Goal: Task Accomplishment & Management: Complete application form

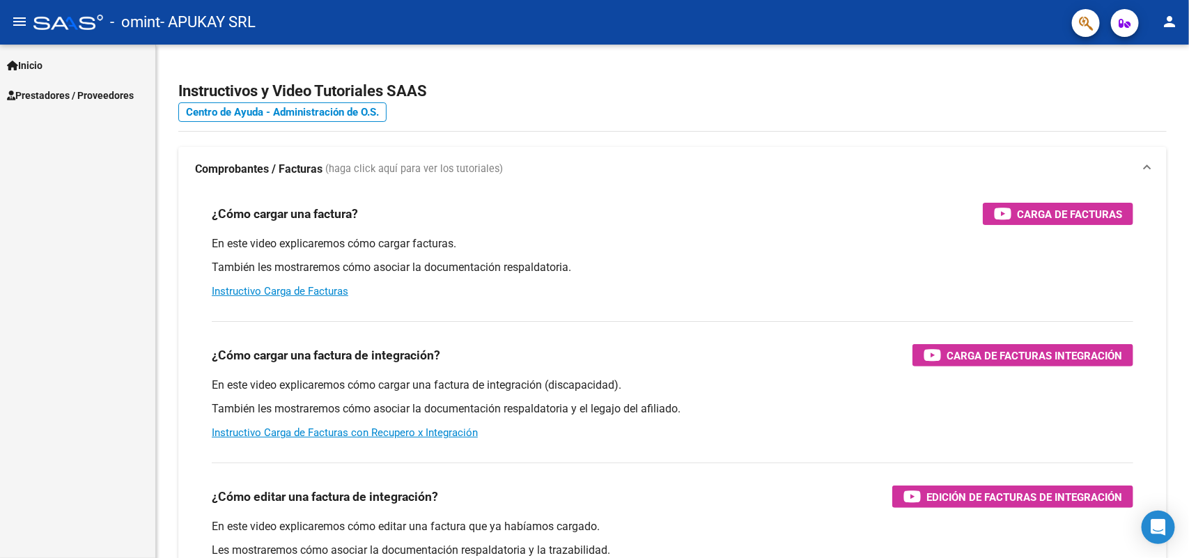
click at [116, 92] on span "Prestadores / Proveedores" at bounding box center [70, 95] width 127 height 15
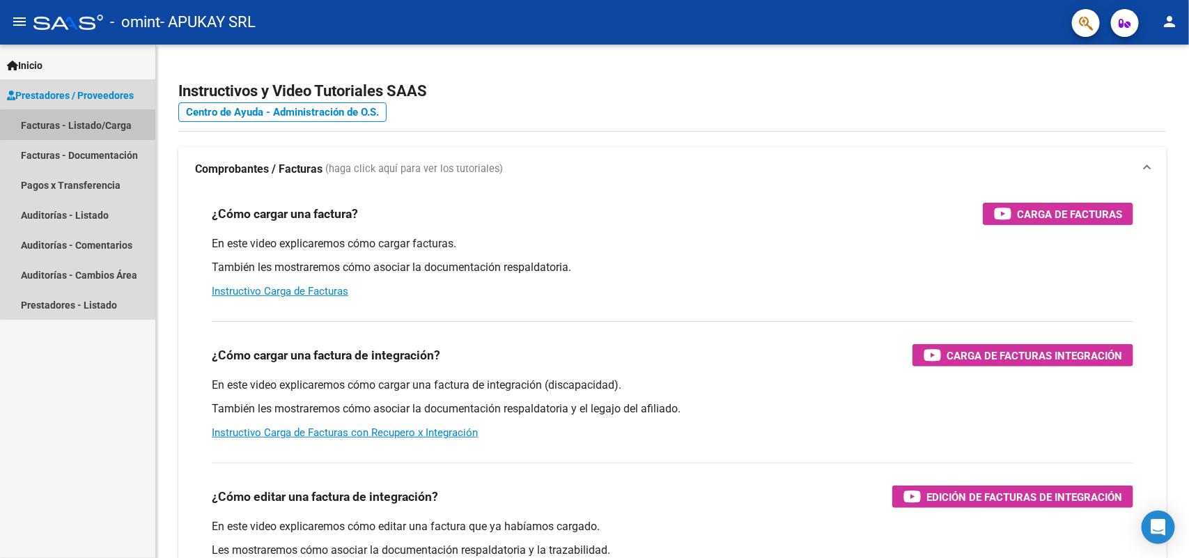
click at [99, 127] on link "Facturas - Listado/Carga" at bounding box center [77, 125] width 155 height 30
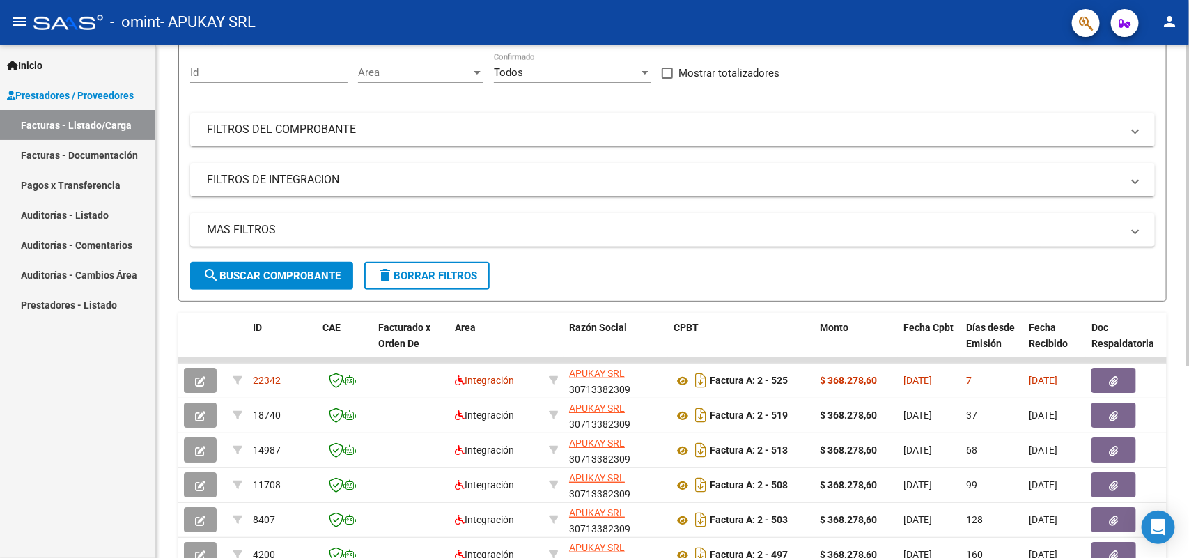
click at [1189, 346] on div at bounding box center [1187, 286] width 3 height 322
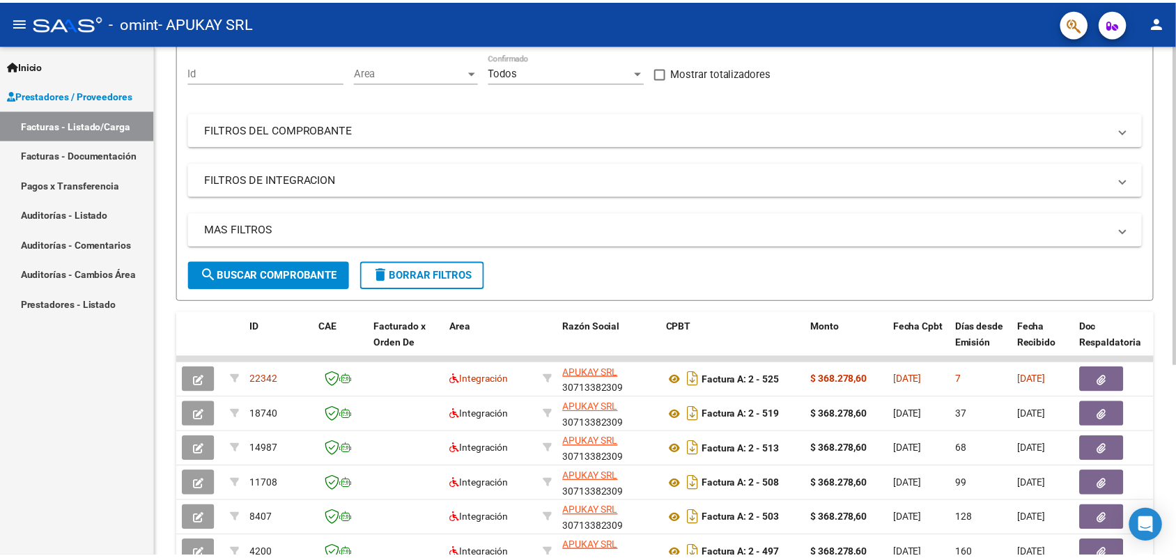
scroll to position [136, 0]
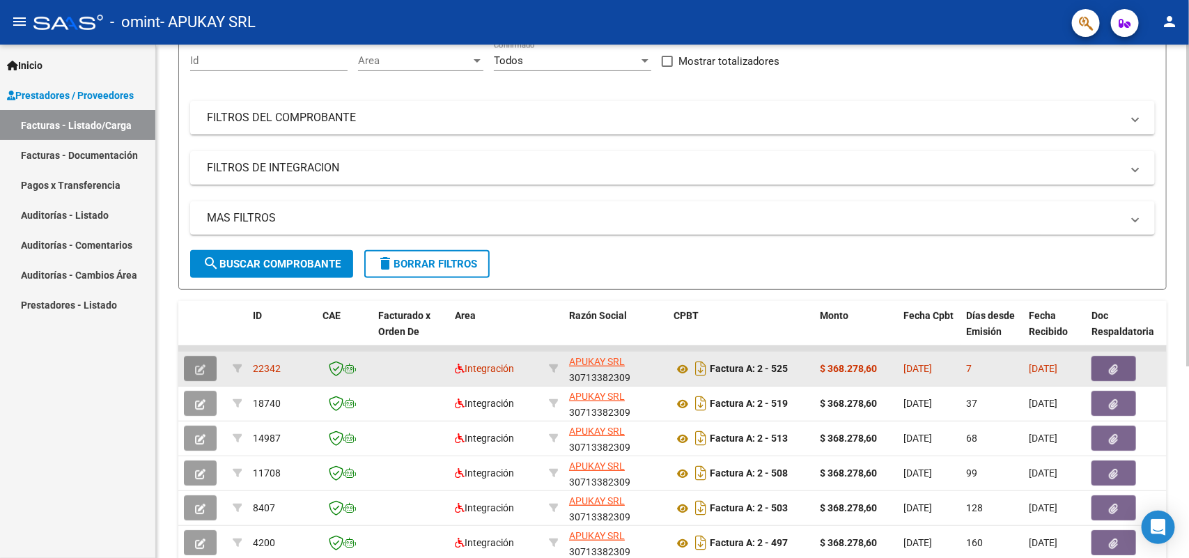
click at [210, 371] on button "button" at bounding box center [200, 368] width 33 height 25
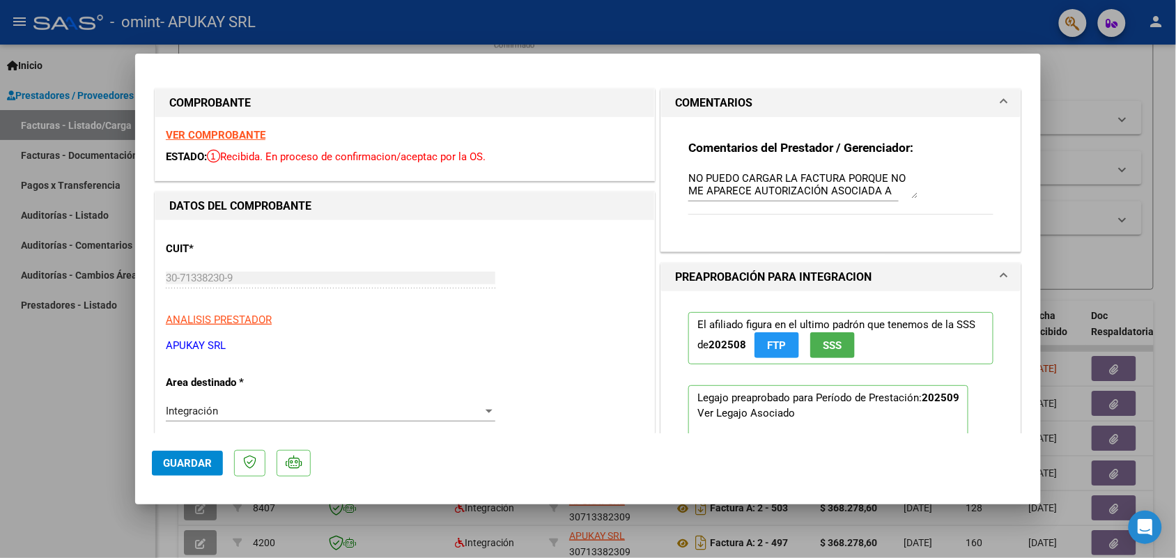
click at [994, 17] on div at bounding box center [588, 279] width 1176 height 558
type input "$ 0,00"
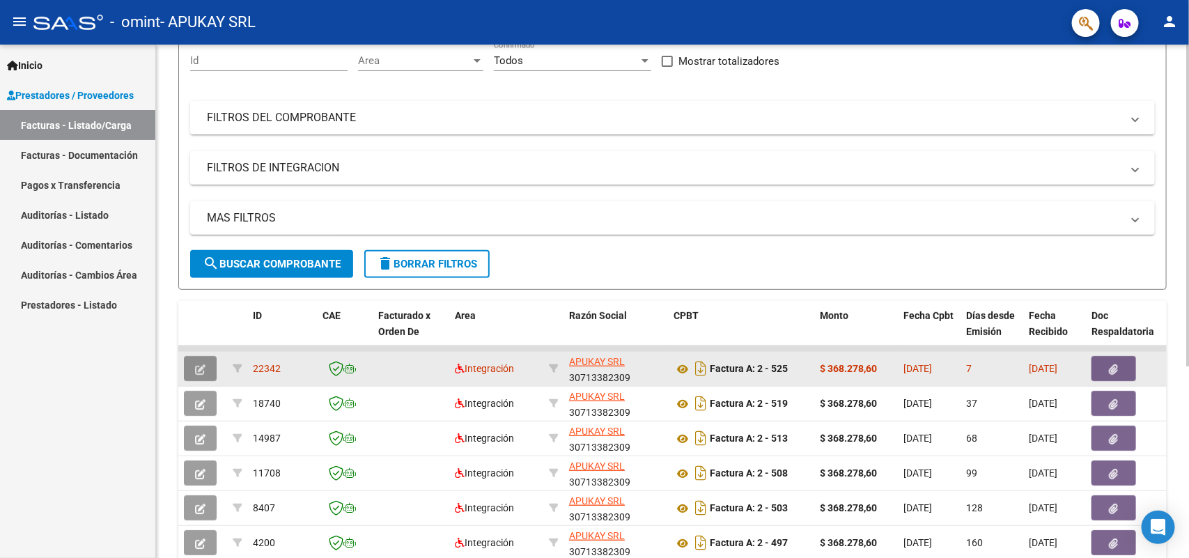
click at [196, 373] on button "button" at bounding box center [200, 368] width 33 height 25
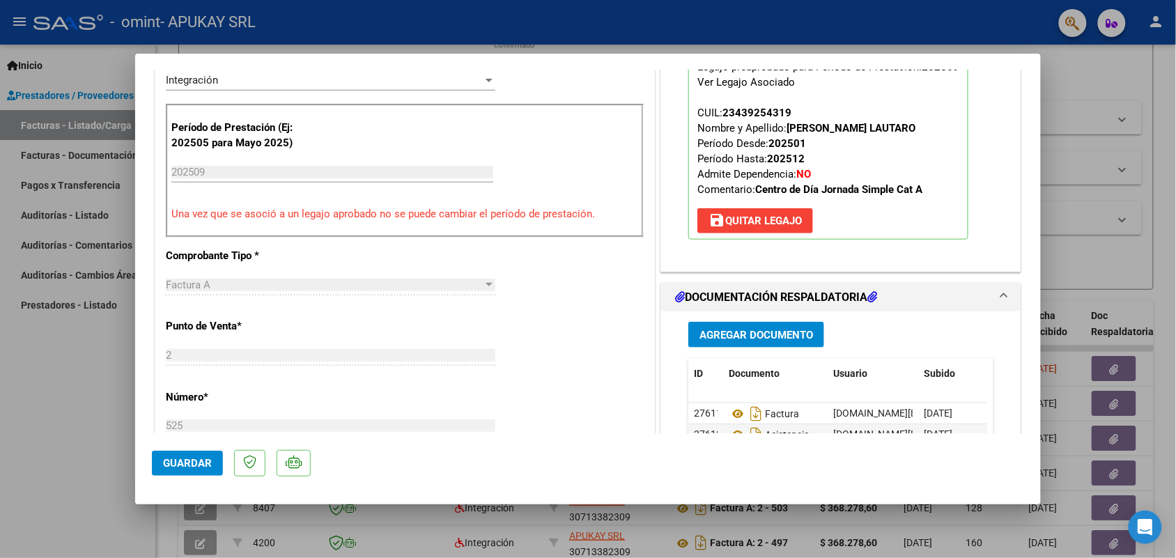
scroll to position [230, 0]
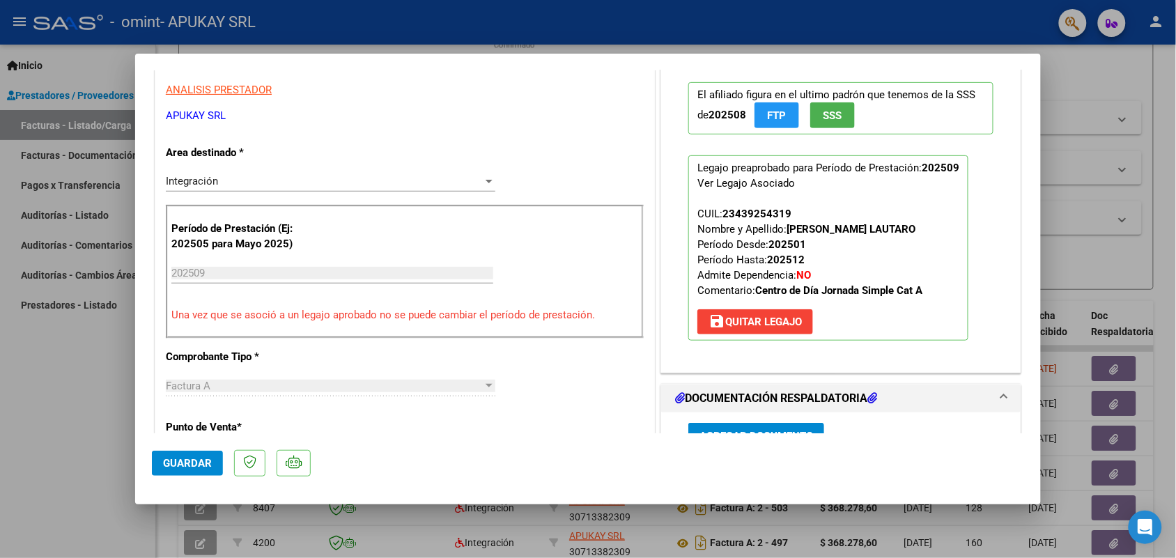
click at [922, 19] on div at bounding box center [588, 279] width 1176 height 558
type input "$ 0,00"
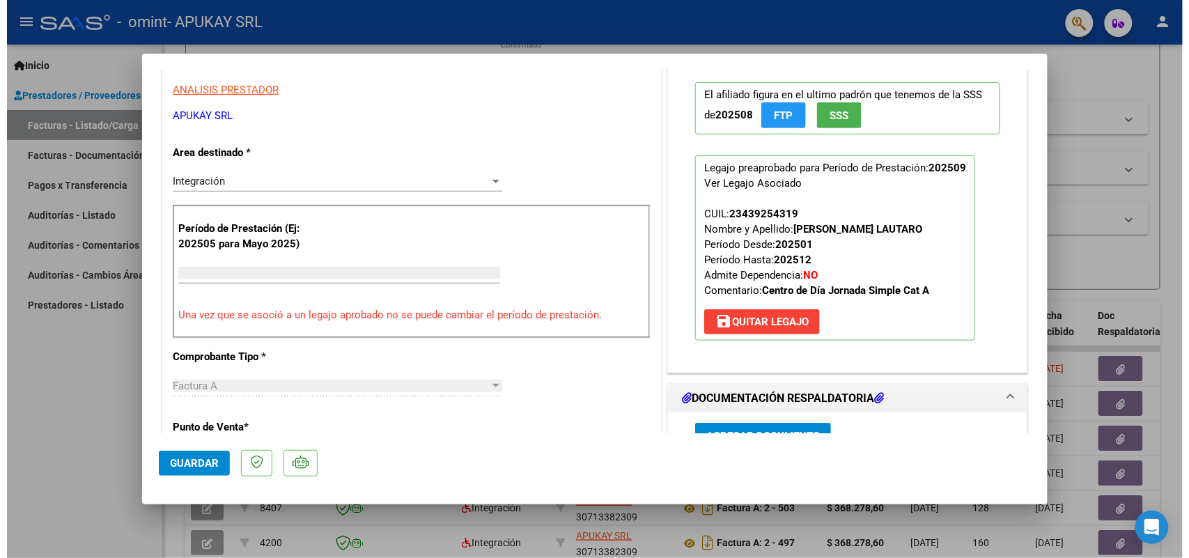
scroll to position [245, 0]
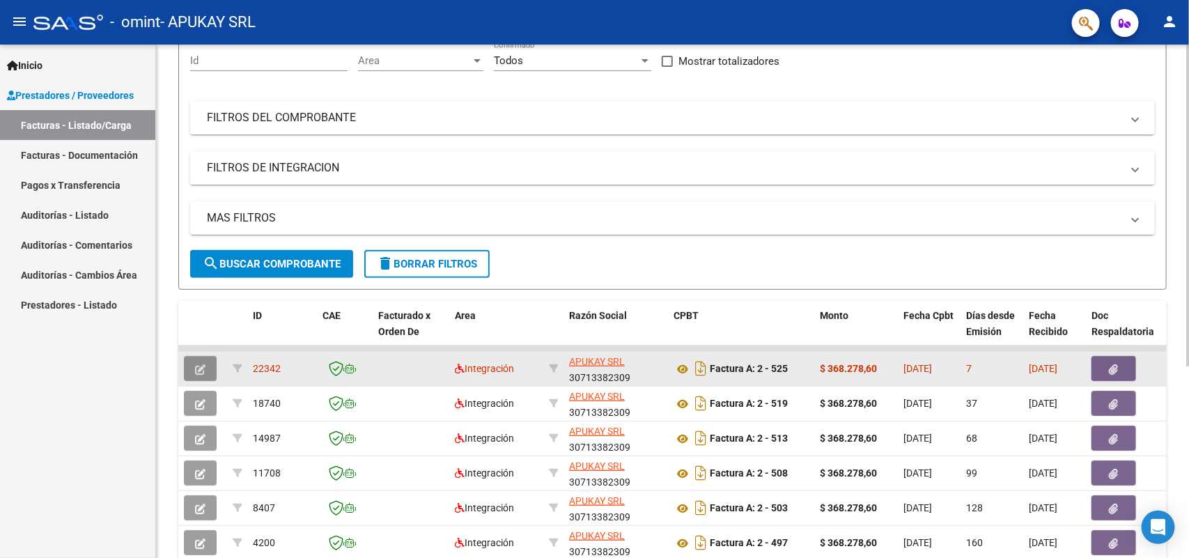
click at [202, 364] on icon "button" at bounding box center [200, 369] width 10 height 10
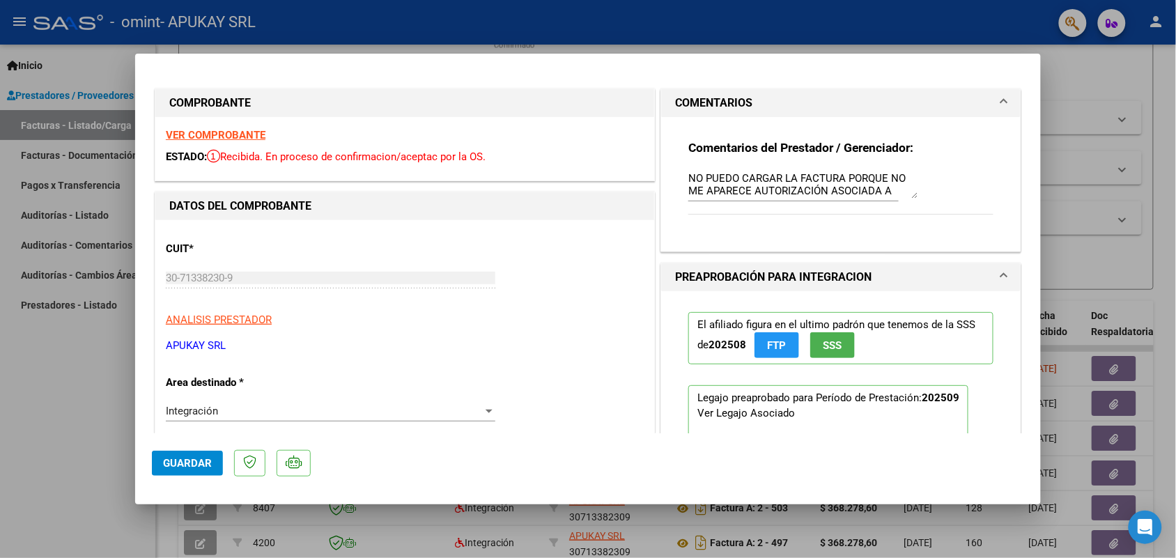
click at [587, 33] on div at bounding box center [588, 279] width 1176 height 558
type input "$ 0,00"
